Goal: Entertainment & Leisure: Browse casually

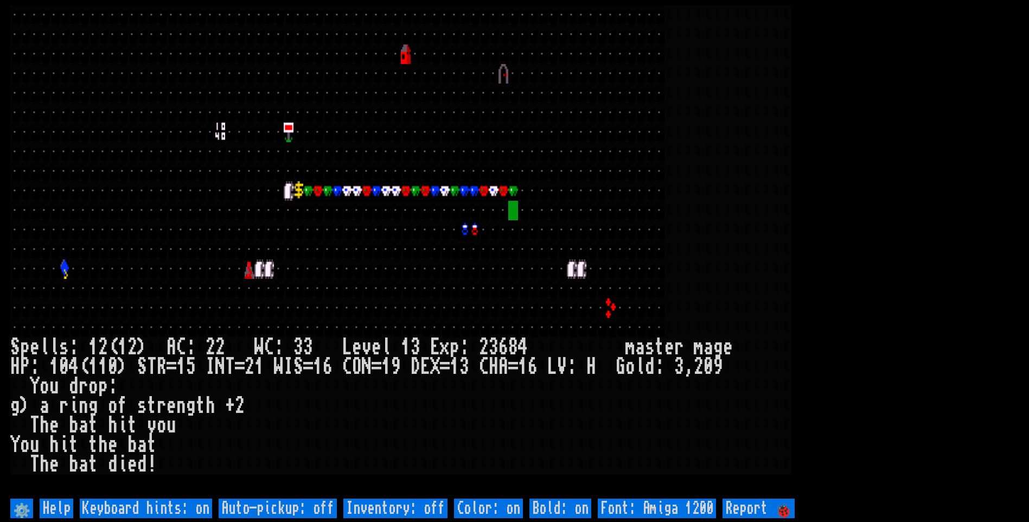
click at [339, 162] on larn at bounding box center [514, 250] width 1008 height 490
click at [302, 504] on off "Auto-pickup: off" at bounding box center [278, 508] width 118 height 20
type off "Auto-pickup: on"
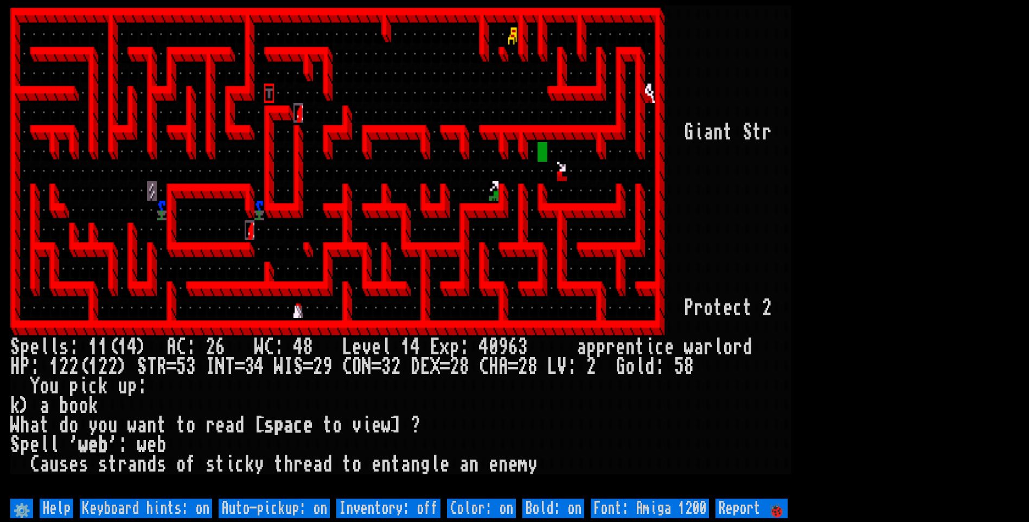
drag, startPoint x: 879, startPoint y: 315, endPoint x: 833, endPoint y: 348, distance: 56.6
click at [877, 317] on larn at bounding box center [514, 250] width 1008 height 490
click at [280, 514] on off "Auto-pickup: on" at bounding box center [274, 508] width 111 height 20
type off "Auto-pickup: off"
